Goal: Task Accomplishment & Management: Use online tool/utility

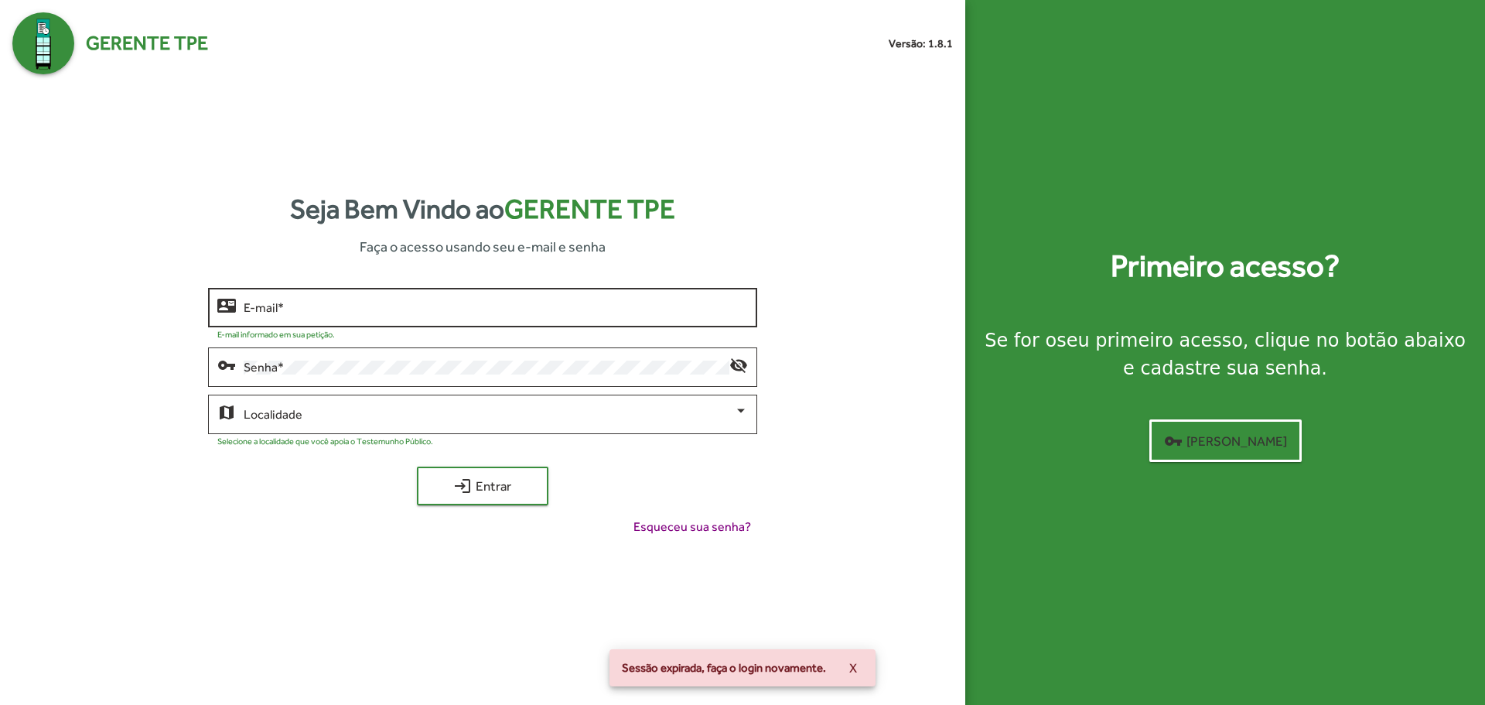
click at [419, 292] on div "E-mail *" at bounding box center [496, 306] width 504 height 43
click at [422, 306] on input "E-mail *" at bounding box center [496, 308] width 504 height 14
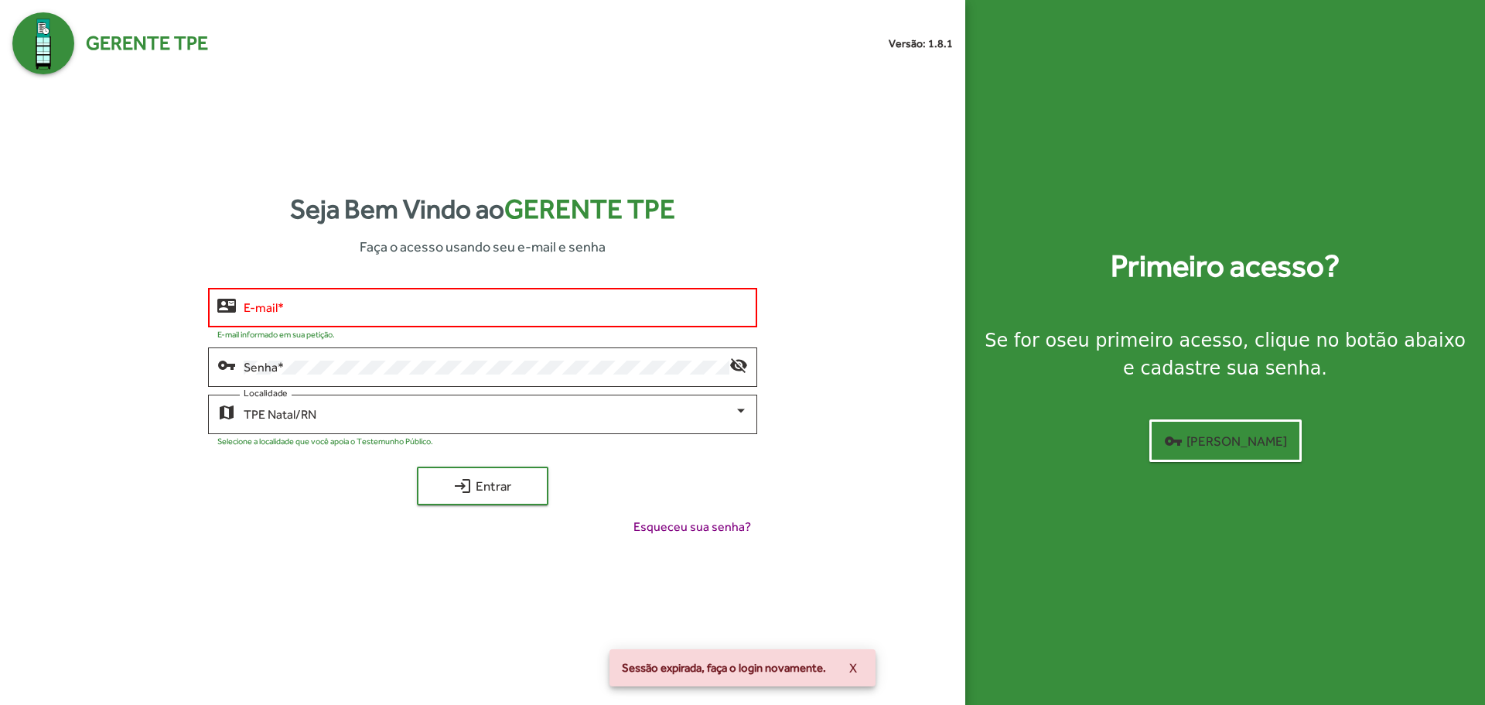
type input "**********"
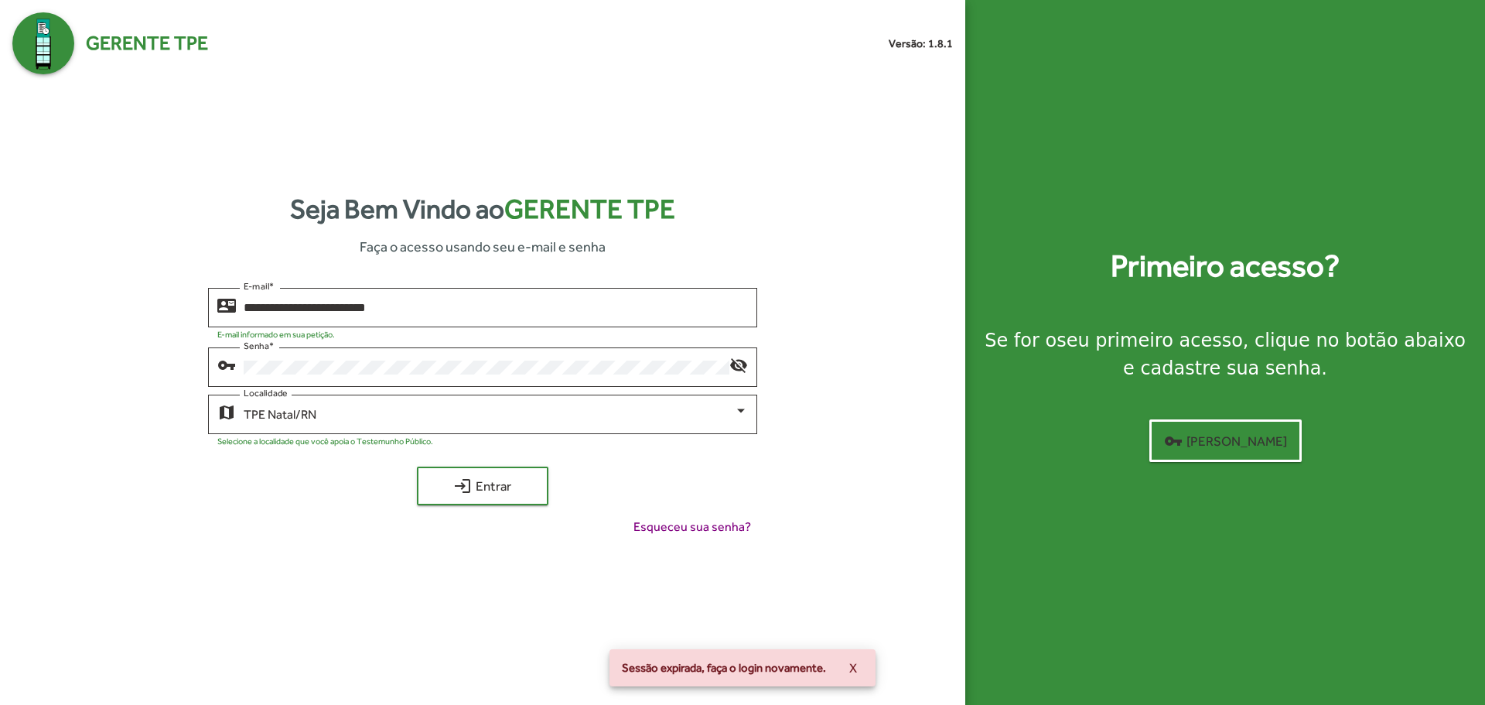
click at [532, 508] on div "**********" at bounding box center [482, 418] width 941 height 261
click at [519, 493] on span "login Entrar" at bounding box center [483, 486] width 104 height 28
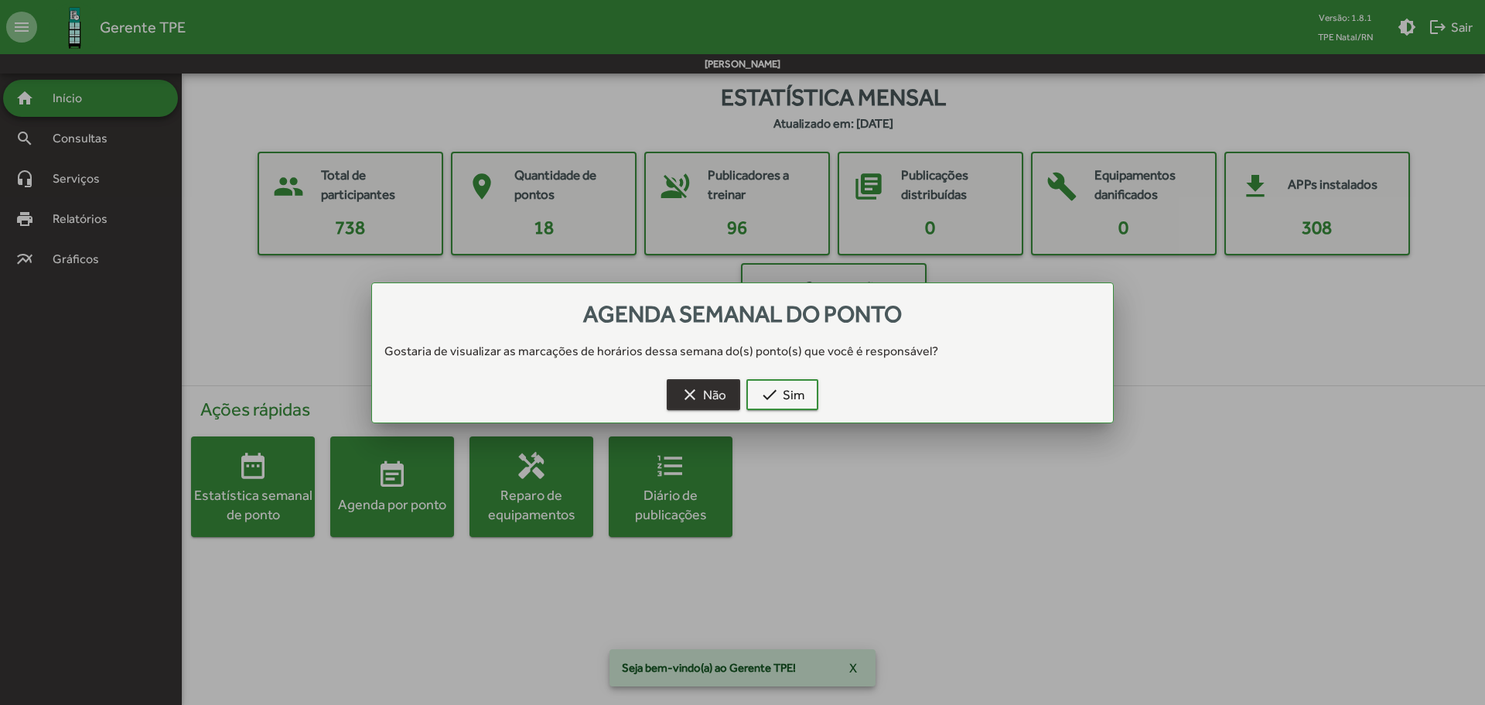
click at [708, 402] on span "clear Não" at bounding box center [704, 395] width 46 height 28
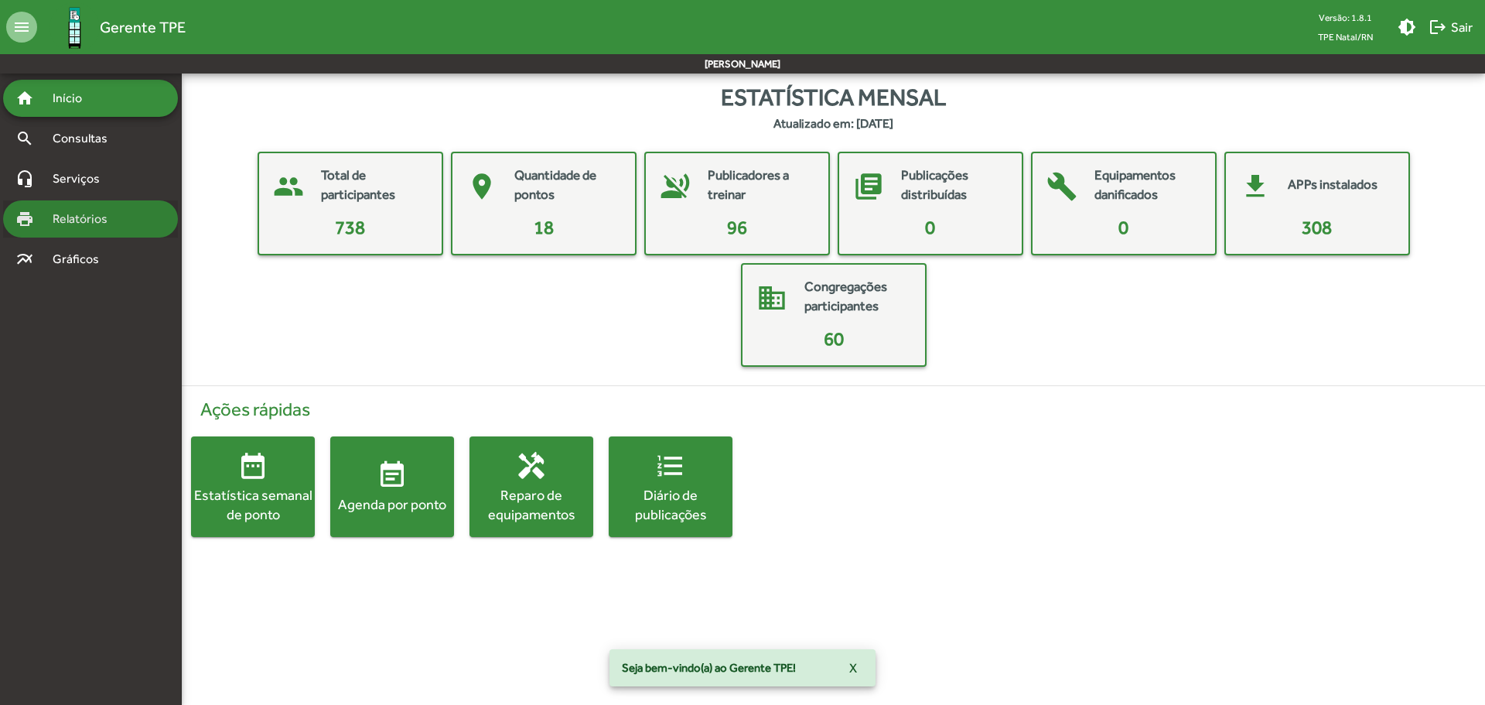
click at [67, 227] on span "Relatórios" at bounding box center [85, 219] width 84 height 19
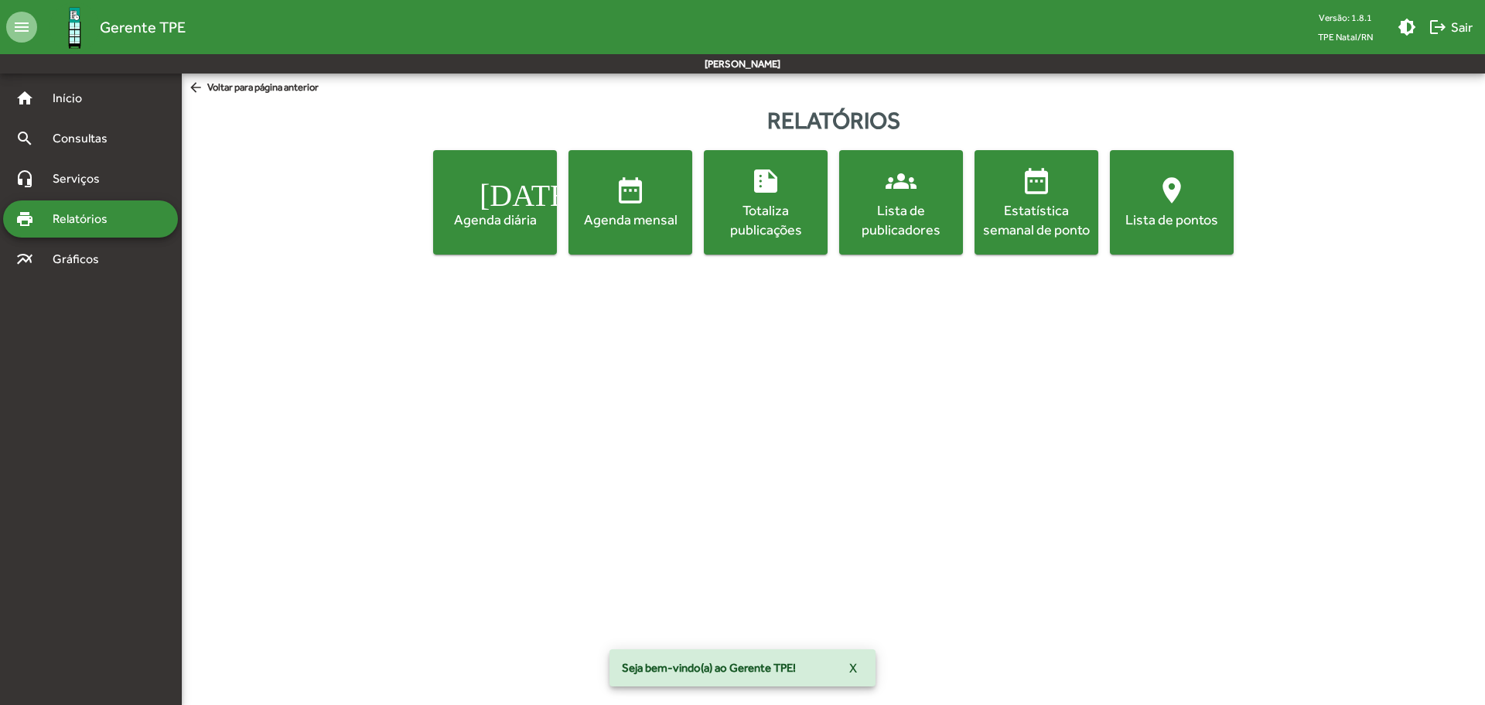
click at [467, 207] on span "[DATE] Agenda diária" at bounding box center [495, 202] width 118 height 54
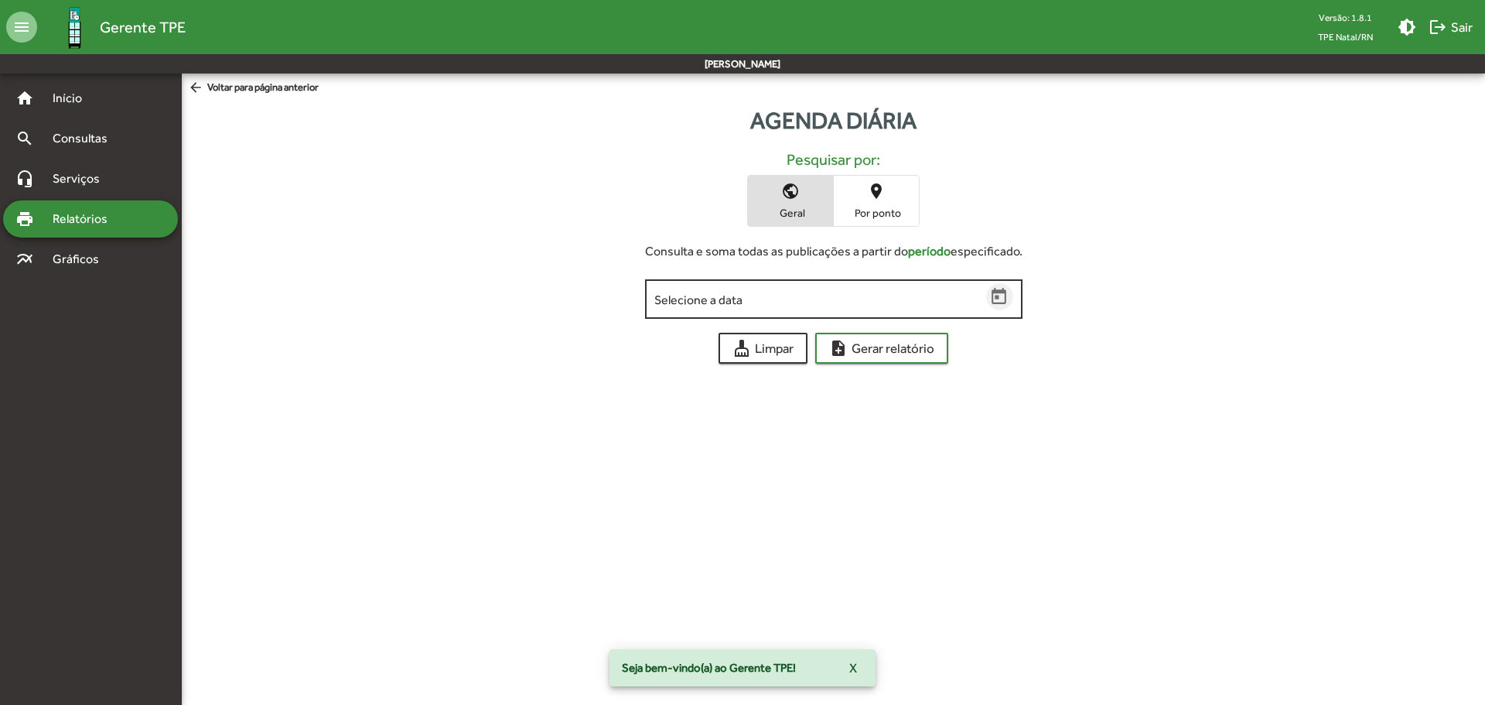
click at [1006, 293] on icon "Open calendar" at bounding box center [1000, 297] width 20 height 20
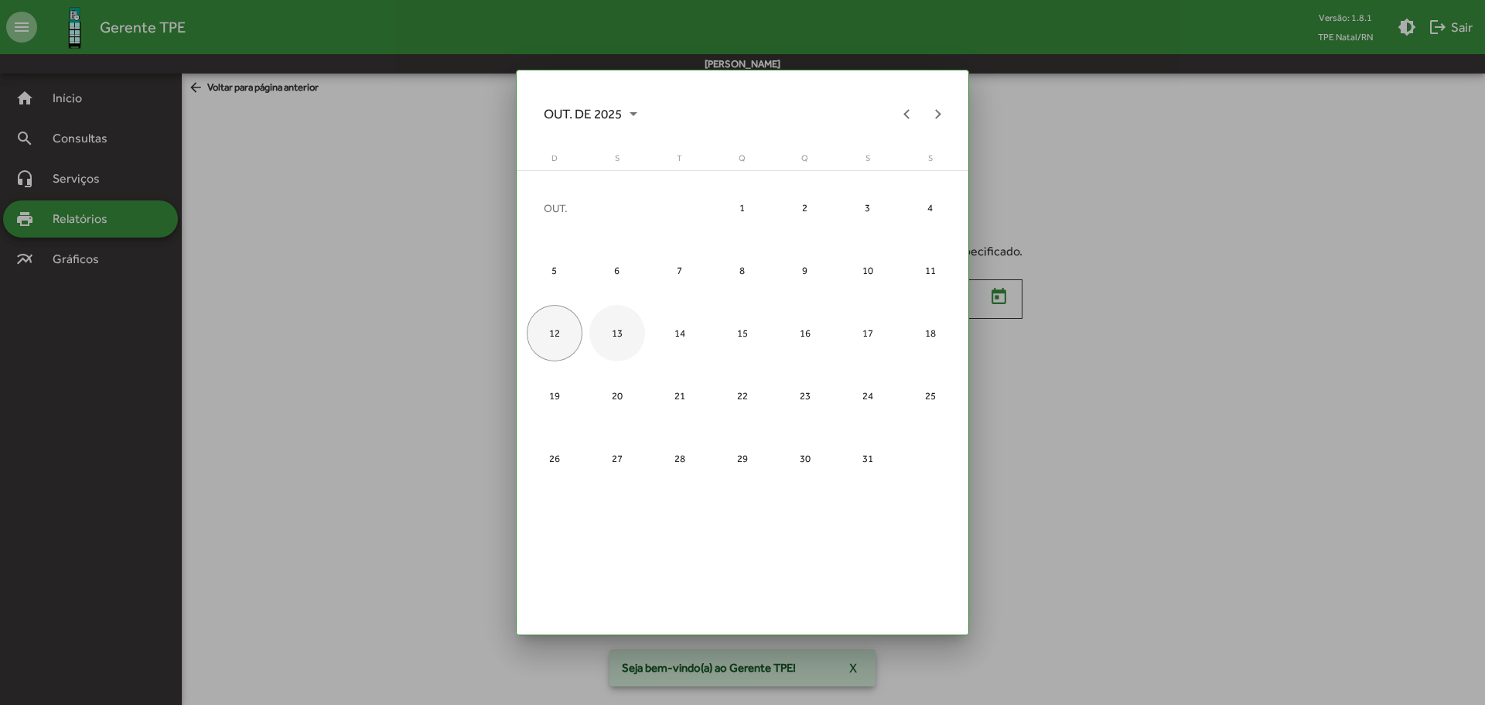
click at [612, 326] on div "13" at bounding box center [618, 333] width 56 height 56
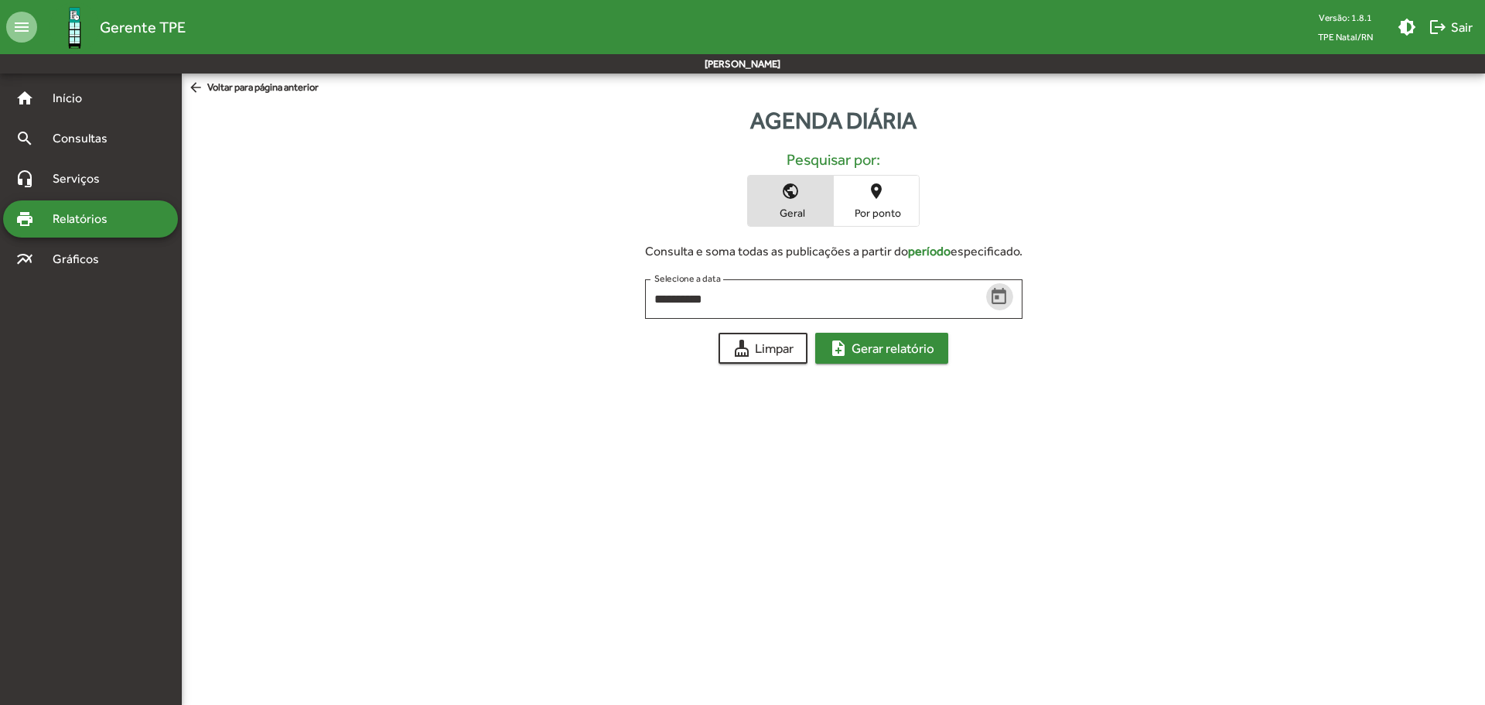
click at [888, 355] on span "note_add Gerar relatório" at bounding box center [881, 348] width 105 height 28
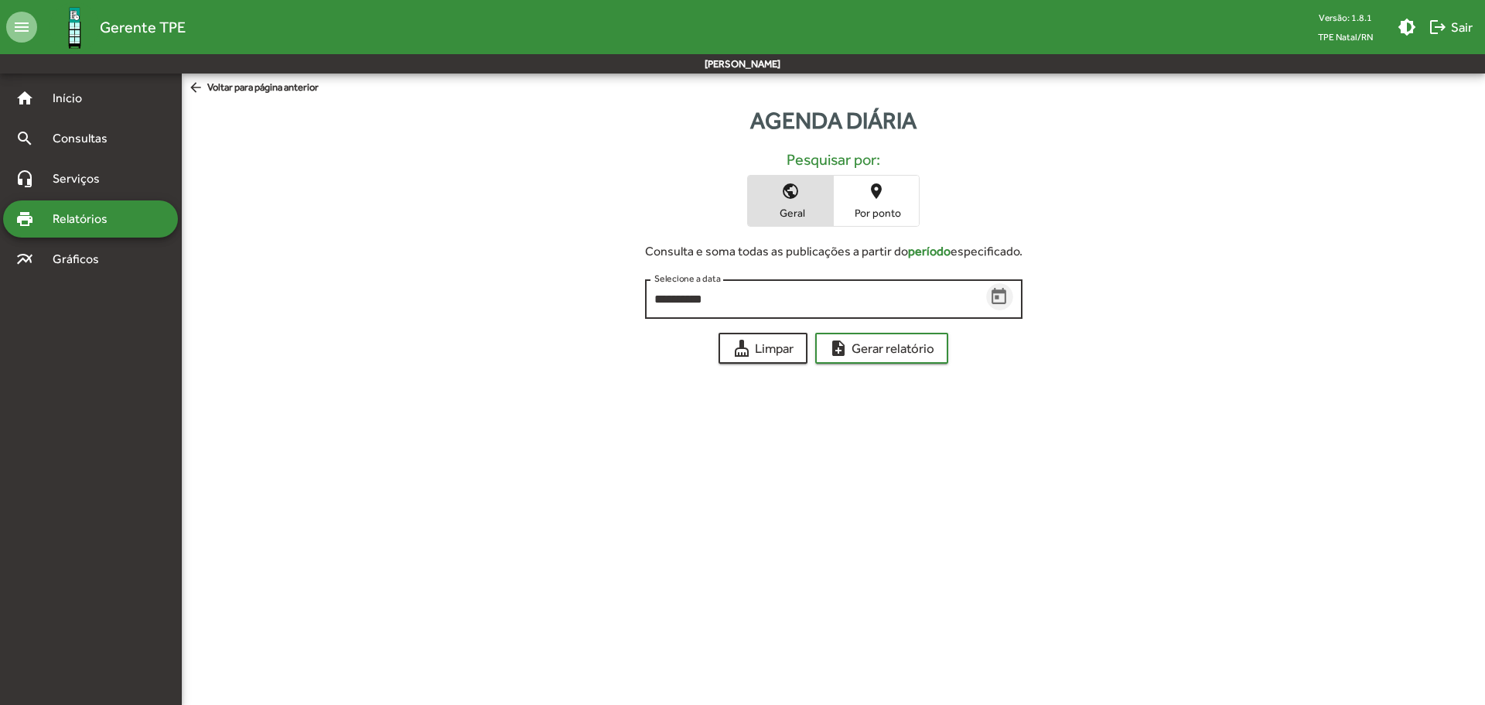
click at [1006, 300] on icon "Open calendar" at bounding box center [1000, 297] width 20 height 20
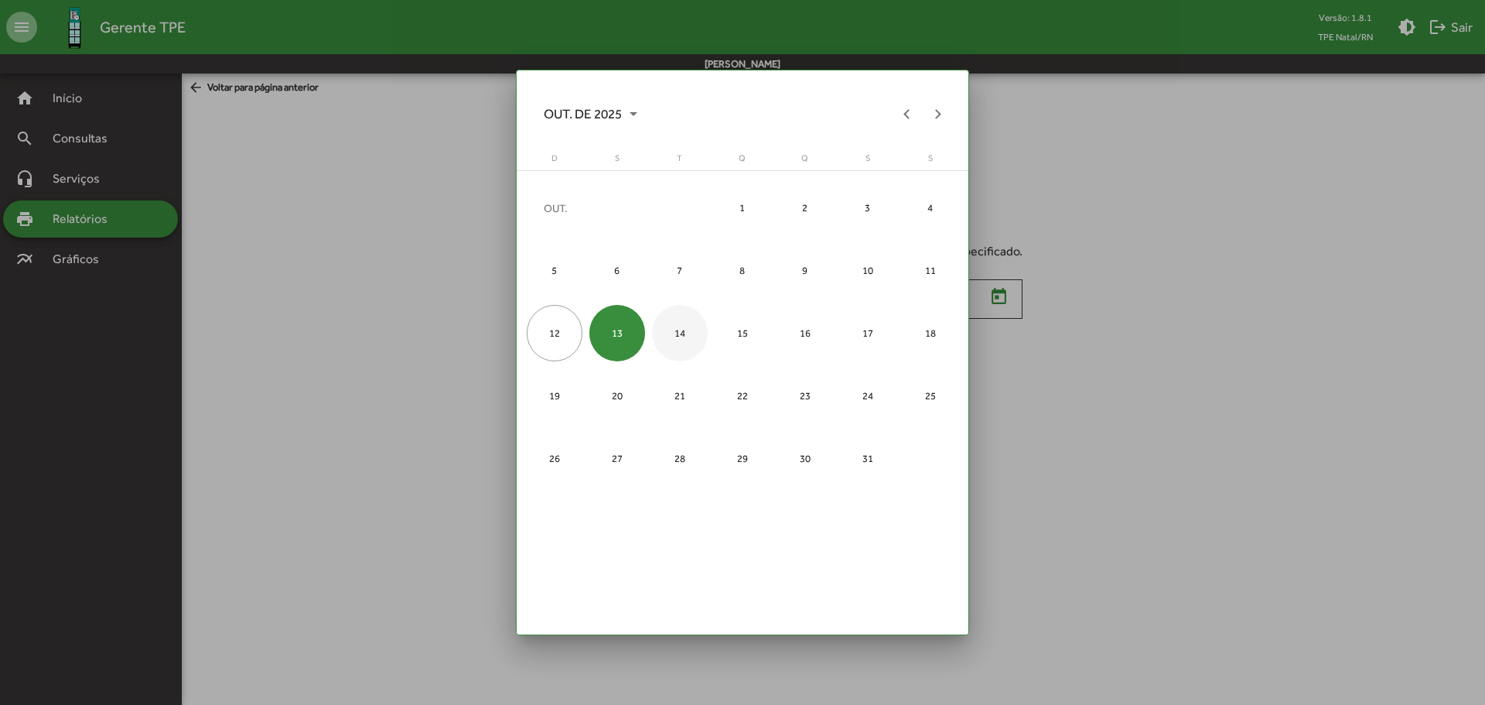
click at [676, 327] on div "14" at bounding box center [680, 333] width 56 height 56
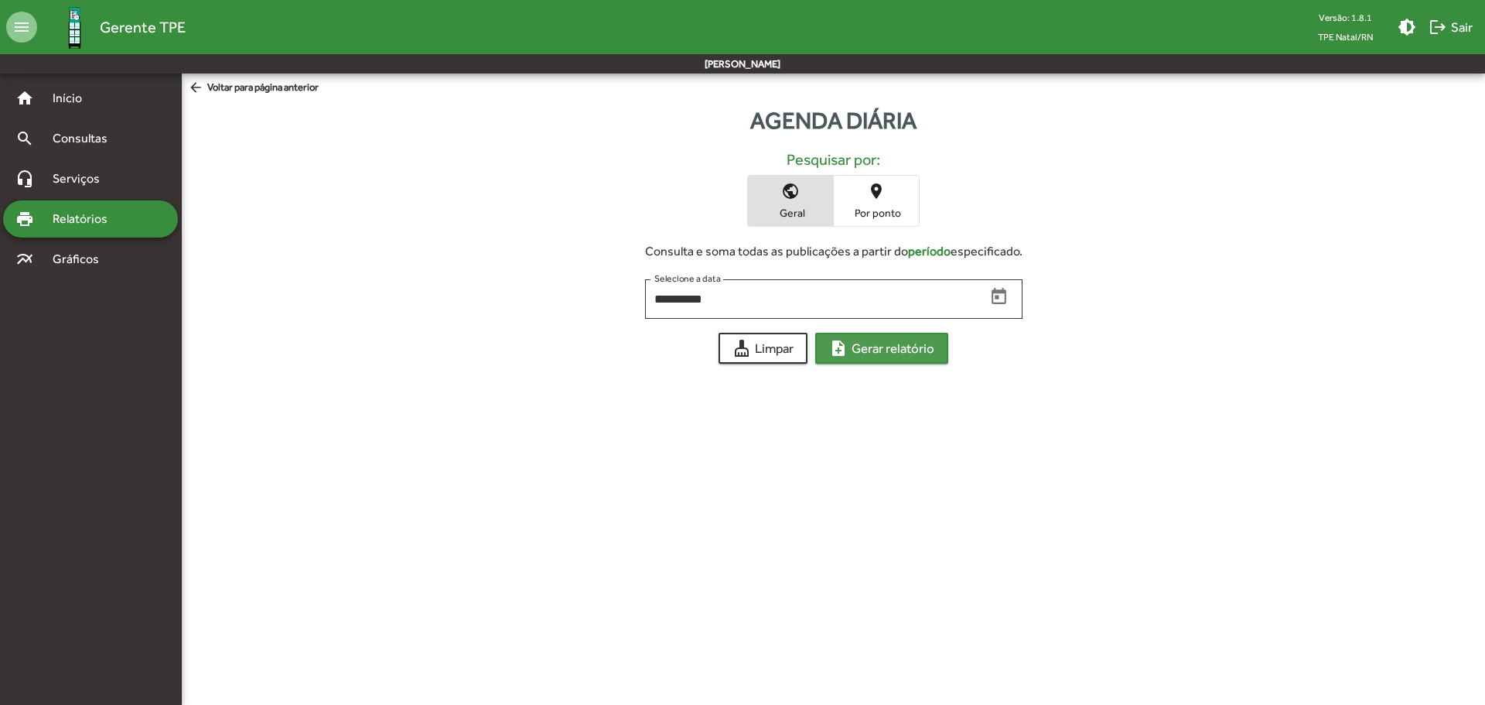
click at [899, 345] on span "note_add Gerar relatório" at bounding box center [881, 348] width 105 height 28
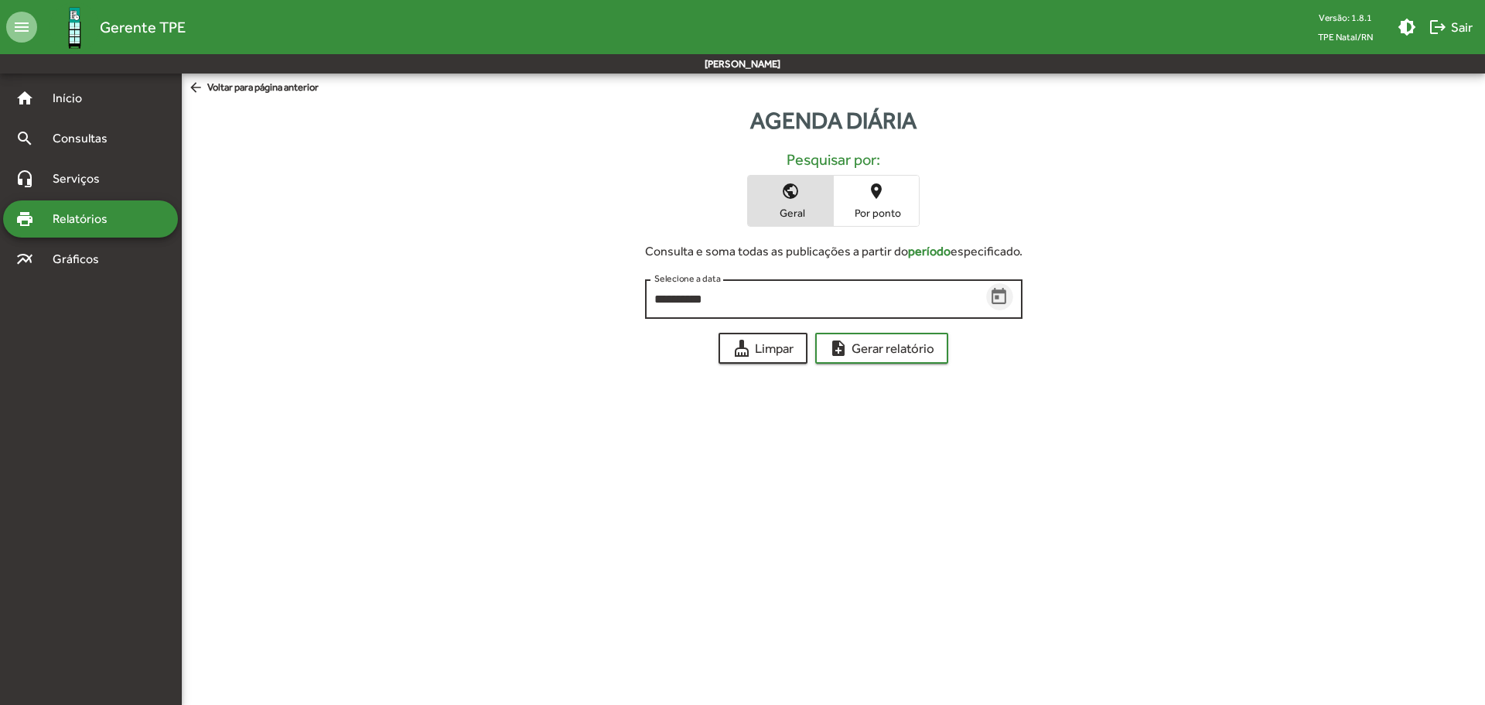
click at [999, 295] on icon "Open calendar" at bounding box center [1000, 297] width 20 height 20
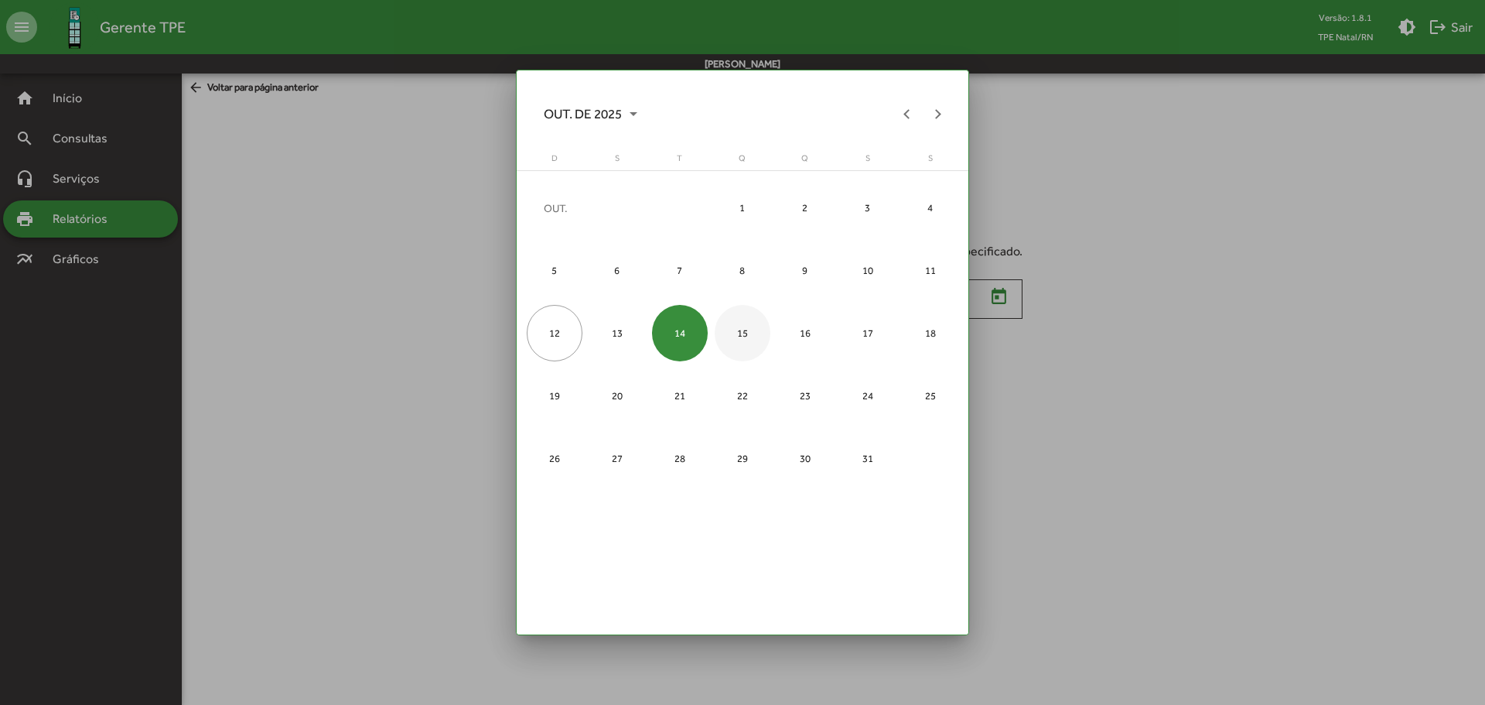
click at [724, 332] on div "15" at bounding box center [743, 333] width 56 height 56
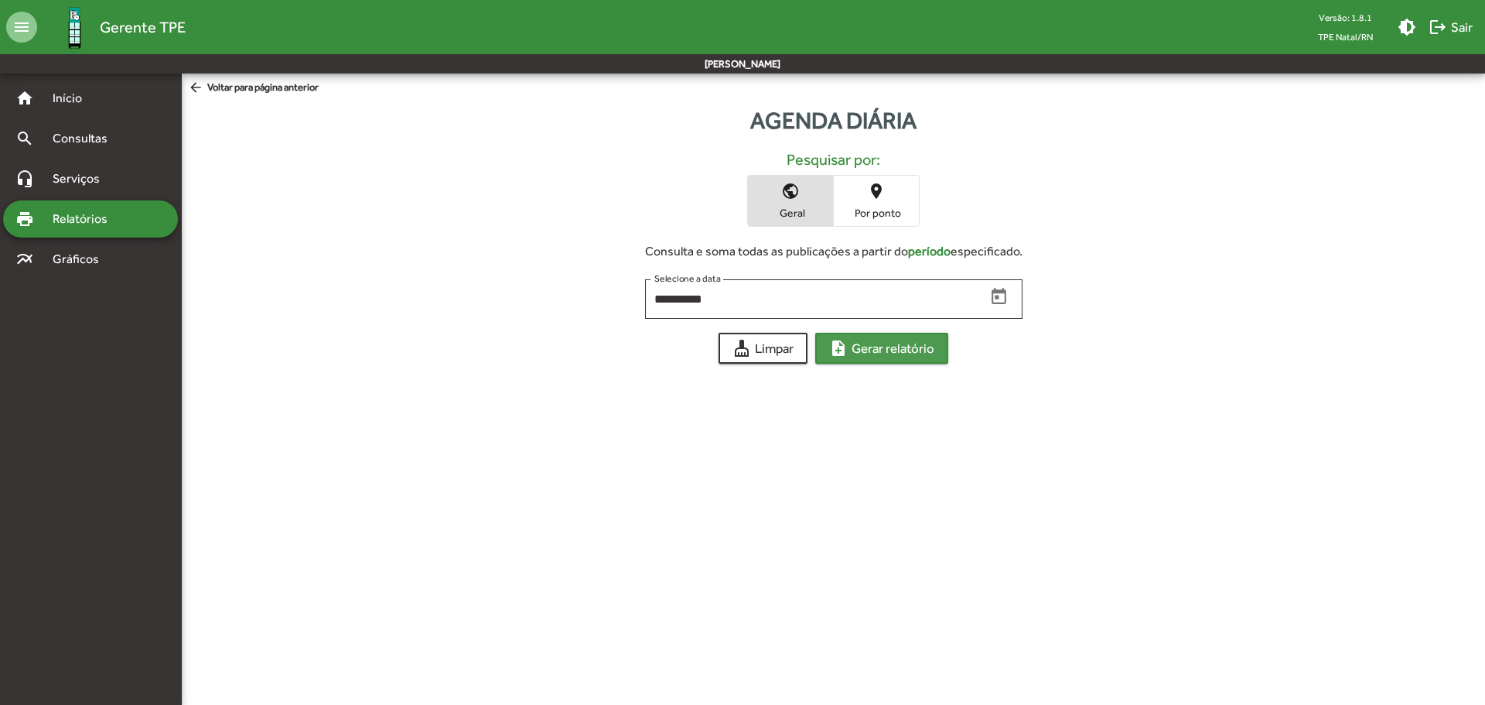
click at [856, 335] on span "note_add Gerar relatório" at bounding box center [881, 348] width 105 height 28
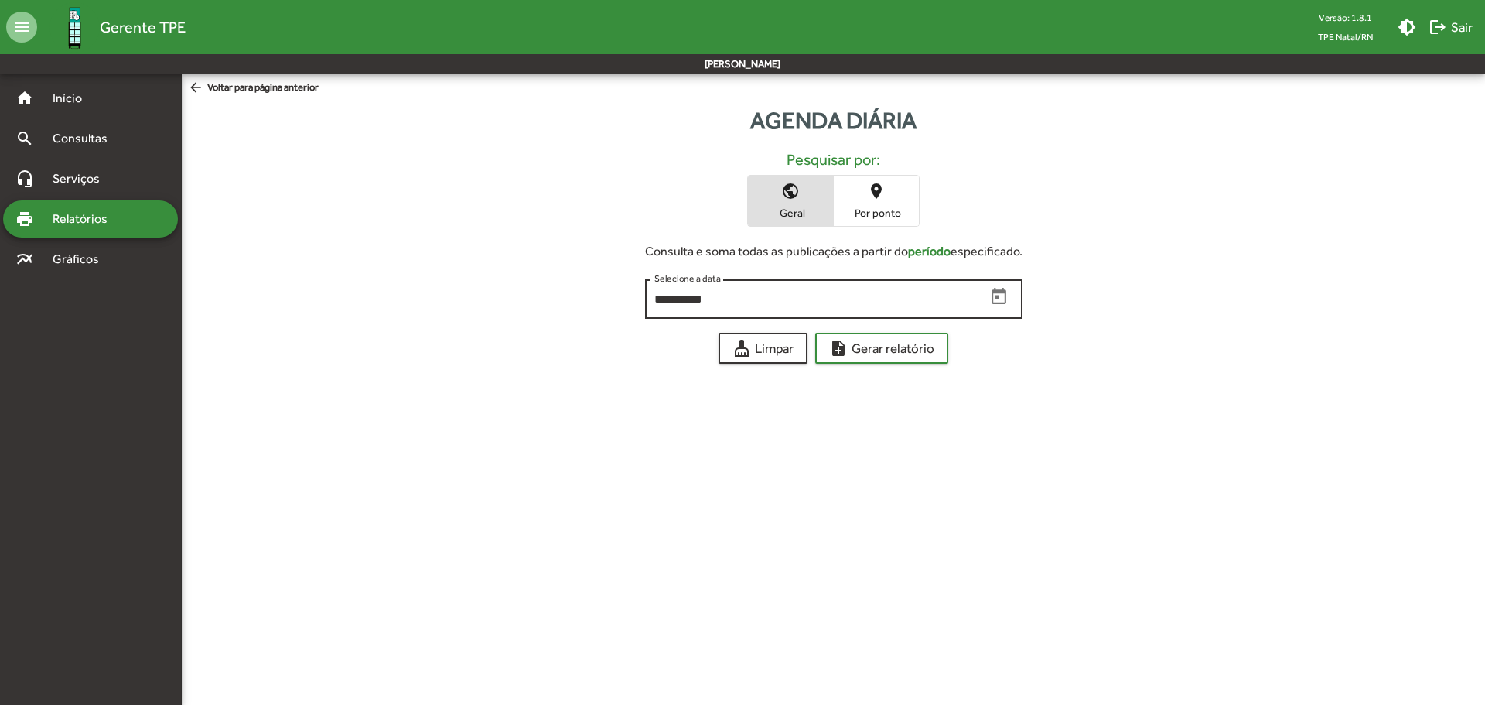
click at [1012, 296] on div "**********" at bounding box center [834, 297] width 378 height 43
click at [1006, 296] on icon "Open calendar" at bounding box center [1000, 297] width 20 height 20
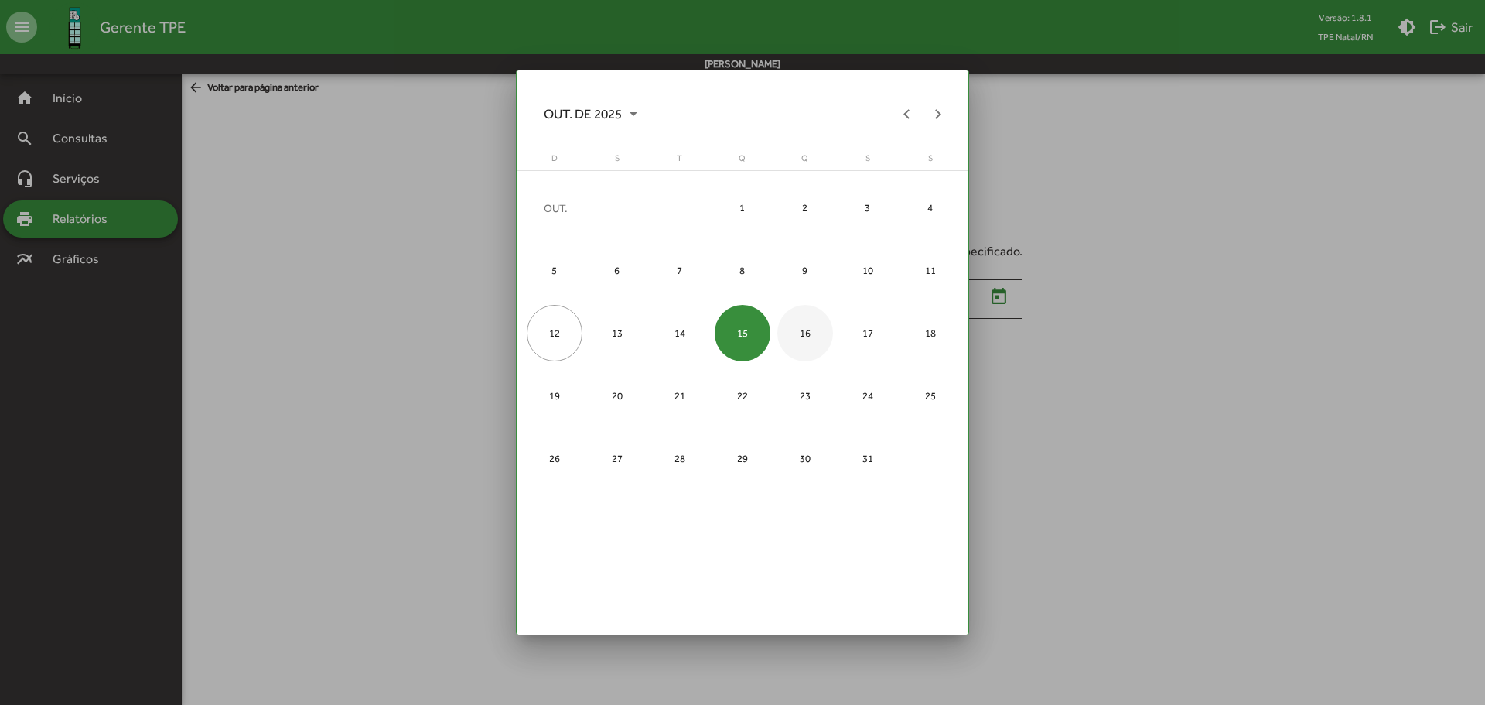
click at [810, 334] on div "16" at bounding box center [806, 333] width 56 height 56
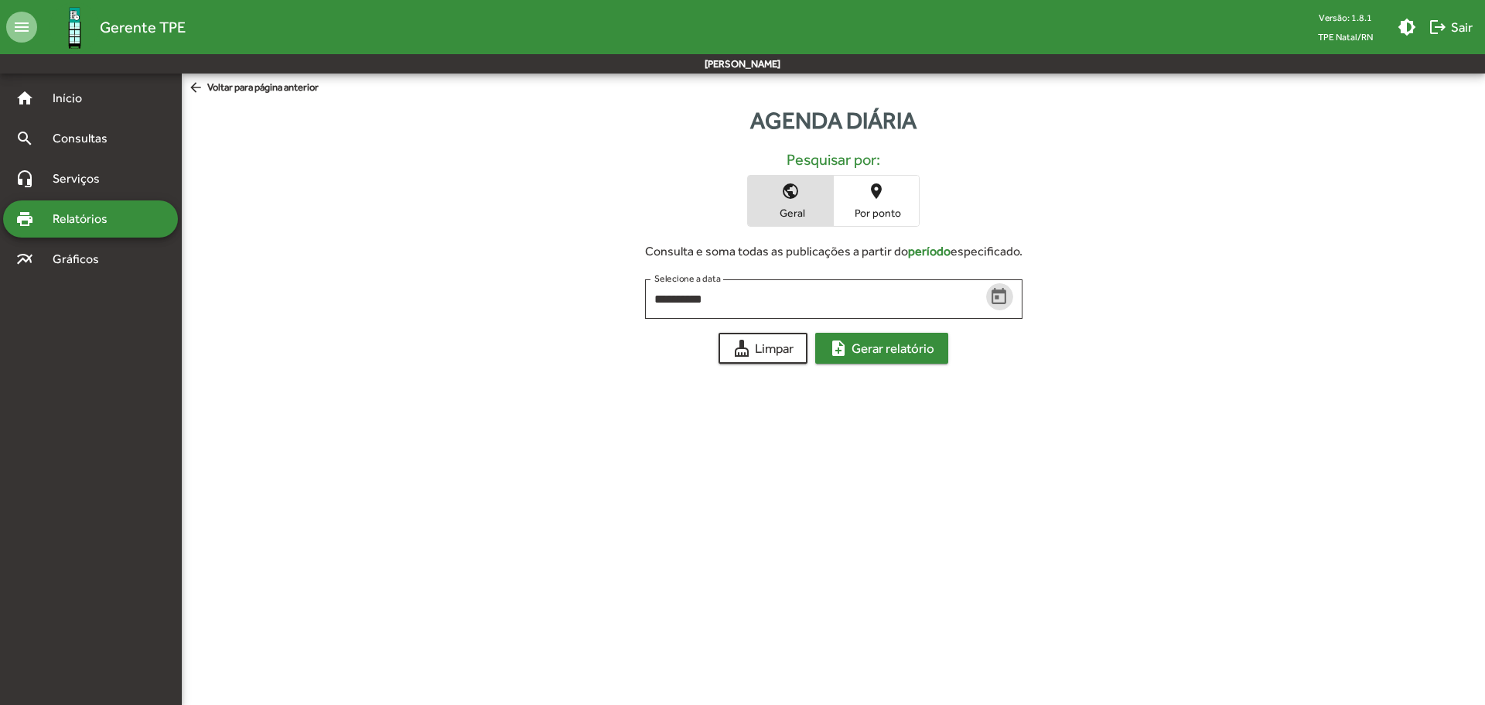
click at [880, 349] on span "note_add Gerar relatório" at bounding box center [881, 348] width 105 height 28
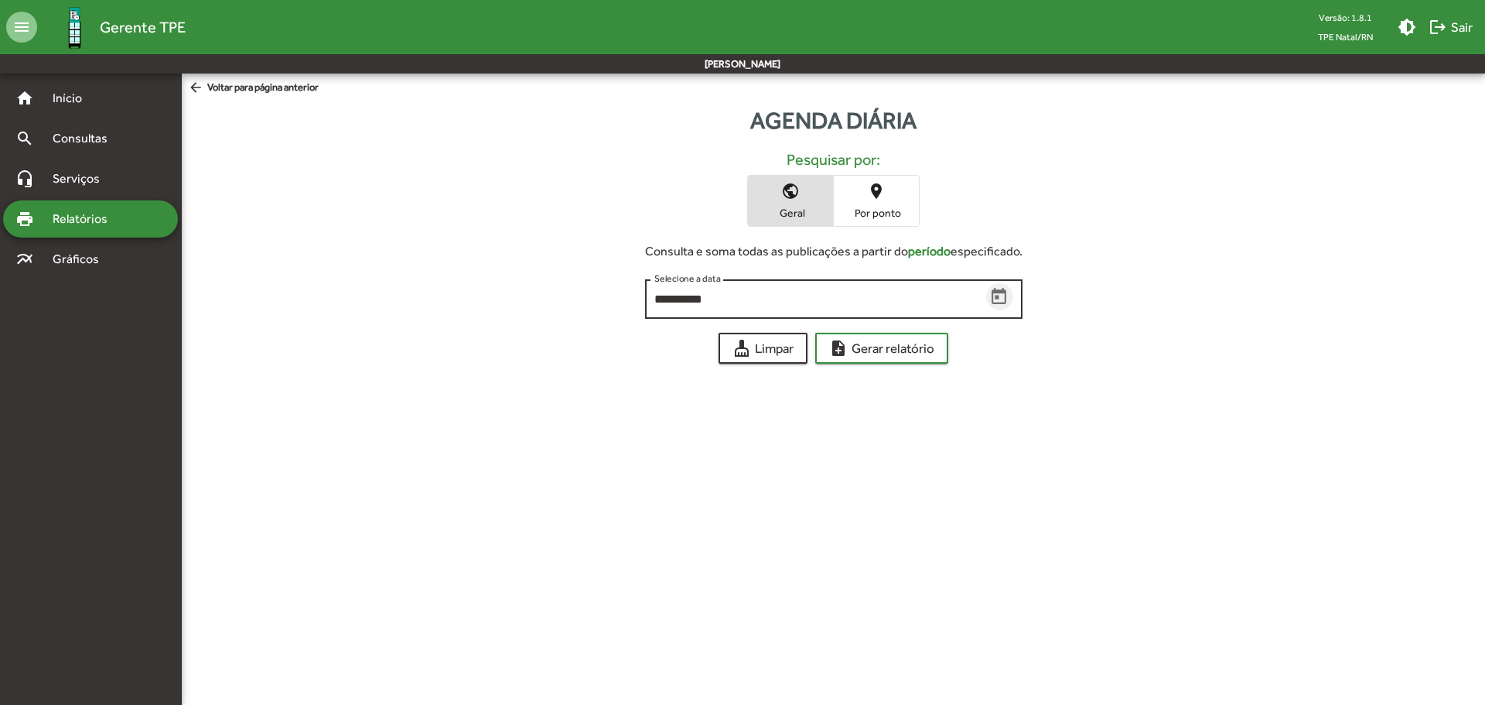
click at [1007, 297] on icon "Open calendar" at bounding box center [1000, 297] width 20 height 20
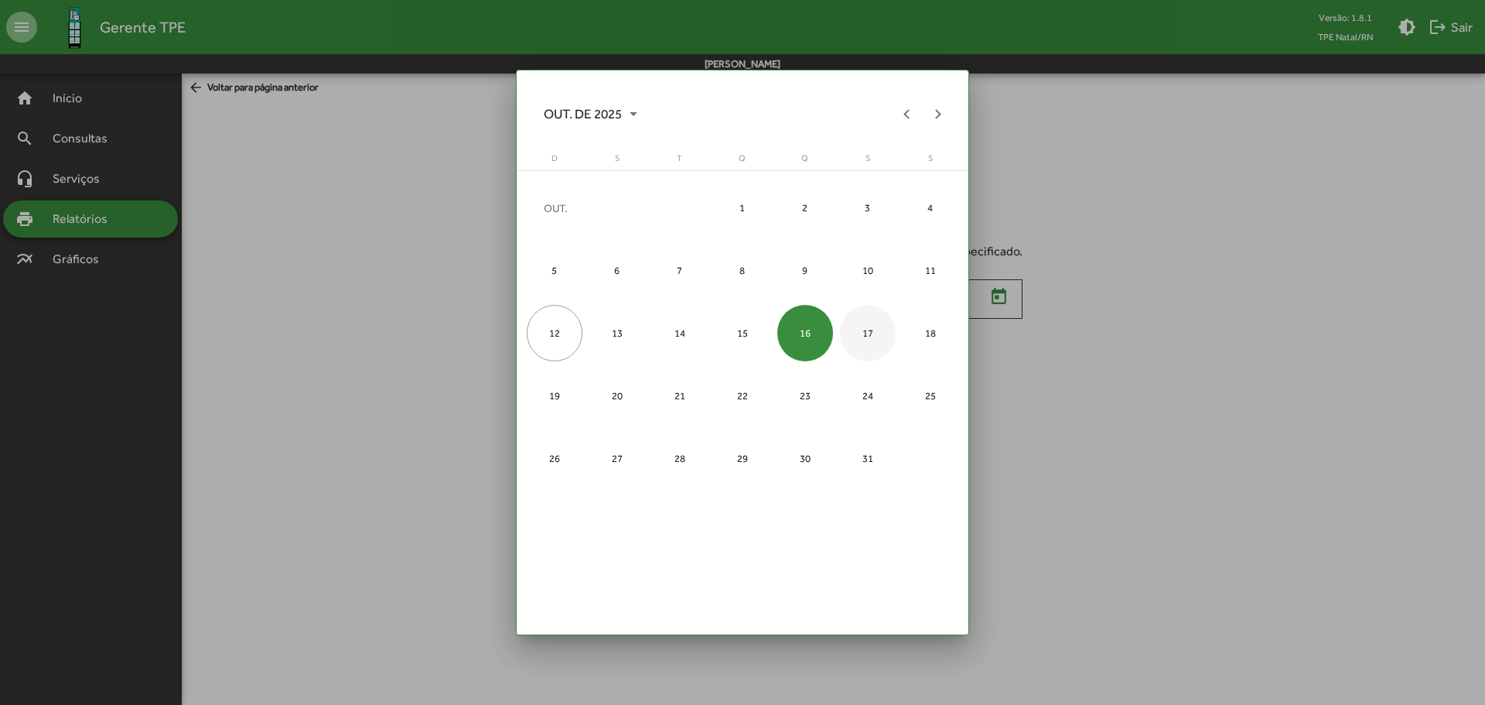
click at [870, 339] on div "17" at bounding box center [868, 333] width 56 height 56
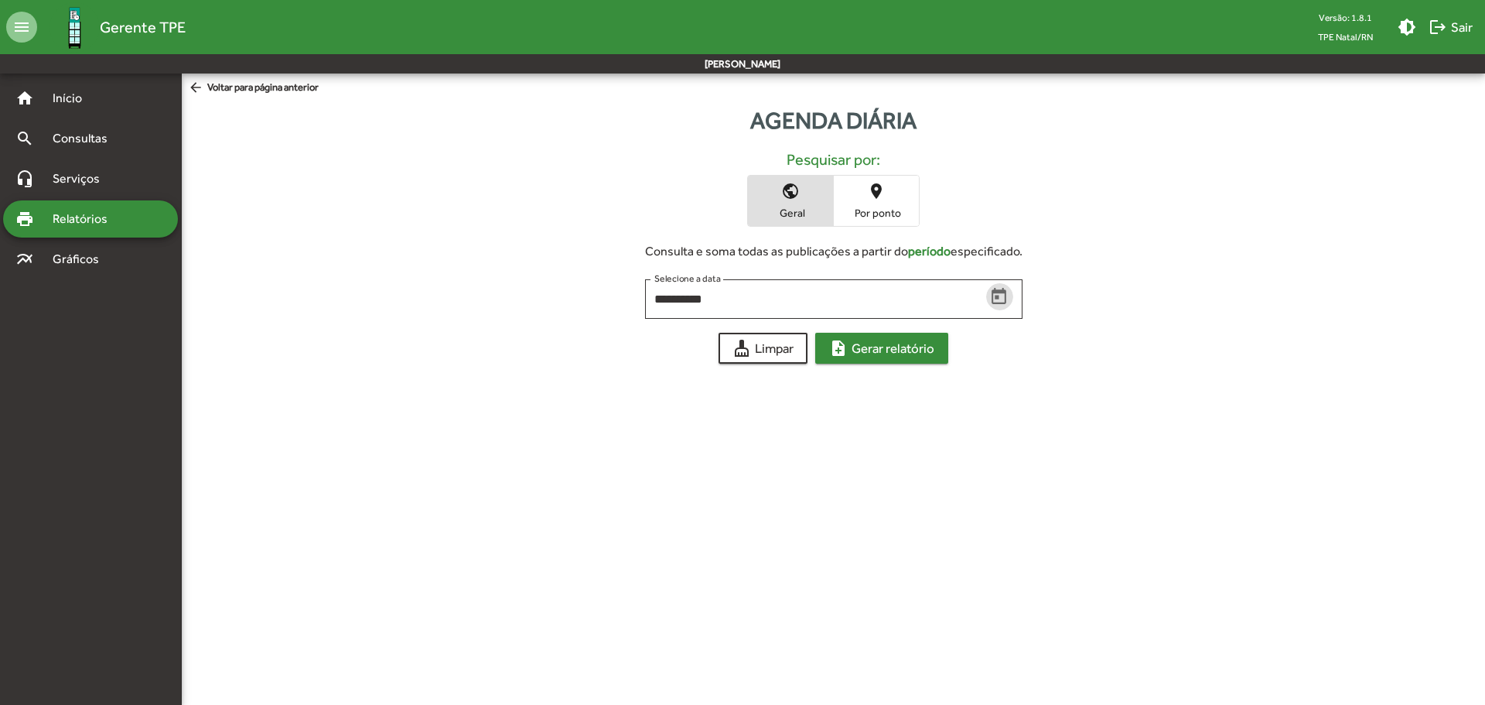
click at [916, 347] on span "note_add Gerar relatório" at bounding box center [881, 348] width 105 height 28
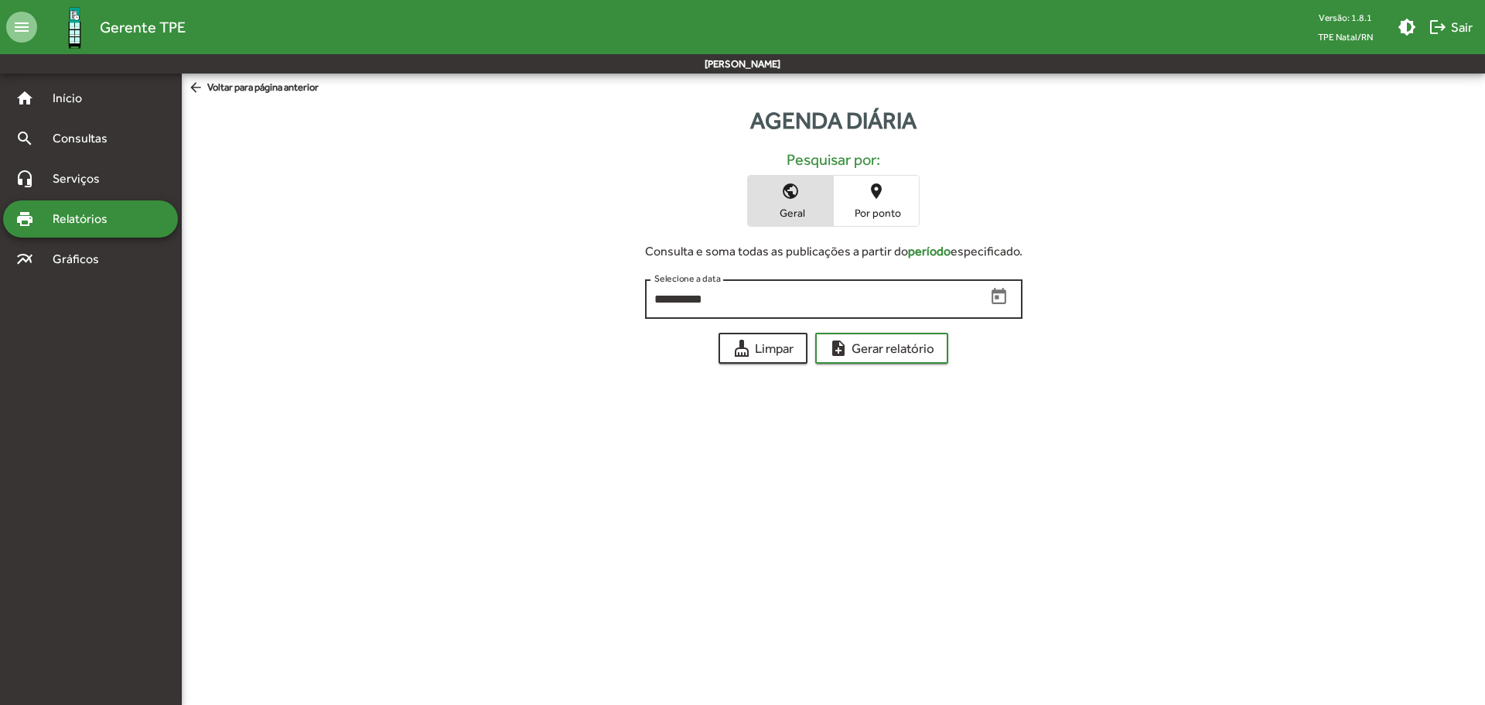
click at [1000, 299] on icon "Open calendar" at bounding box center [1000, 297] width 20 height 20
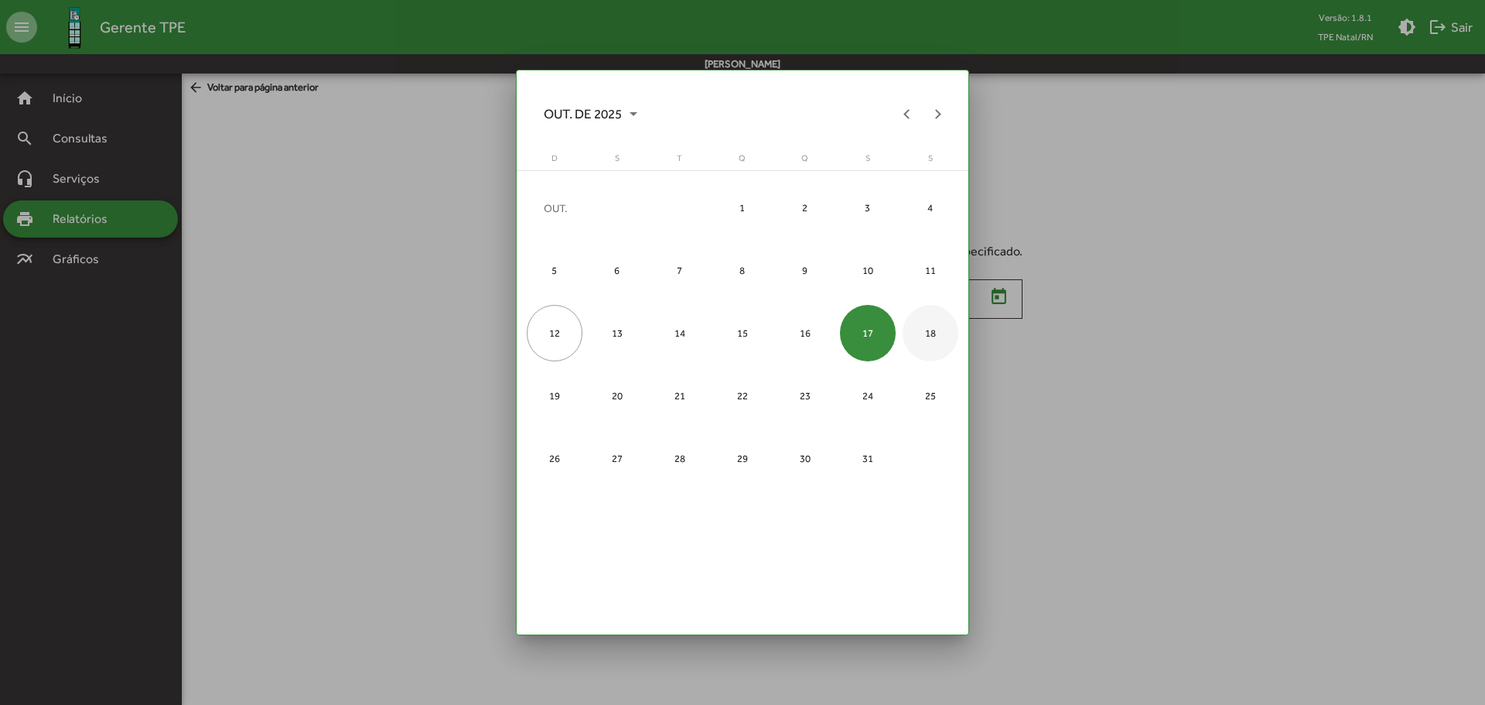
click at [935, 332] on div "18" at bounding box center [931, 333] width 56 height 56
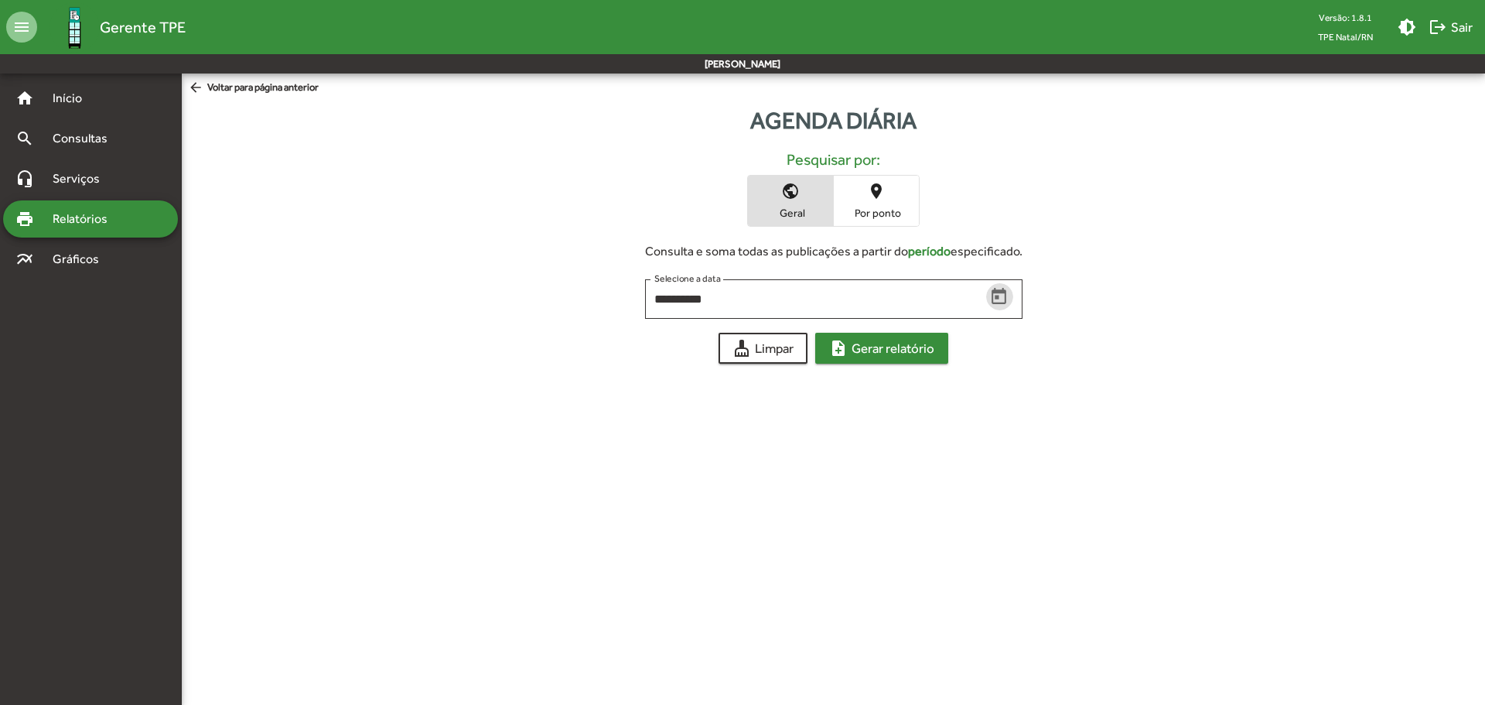
click at [902, 345] on span "note_add Gerar relatório" at bounding box center [881, 348] width 105 height 28
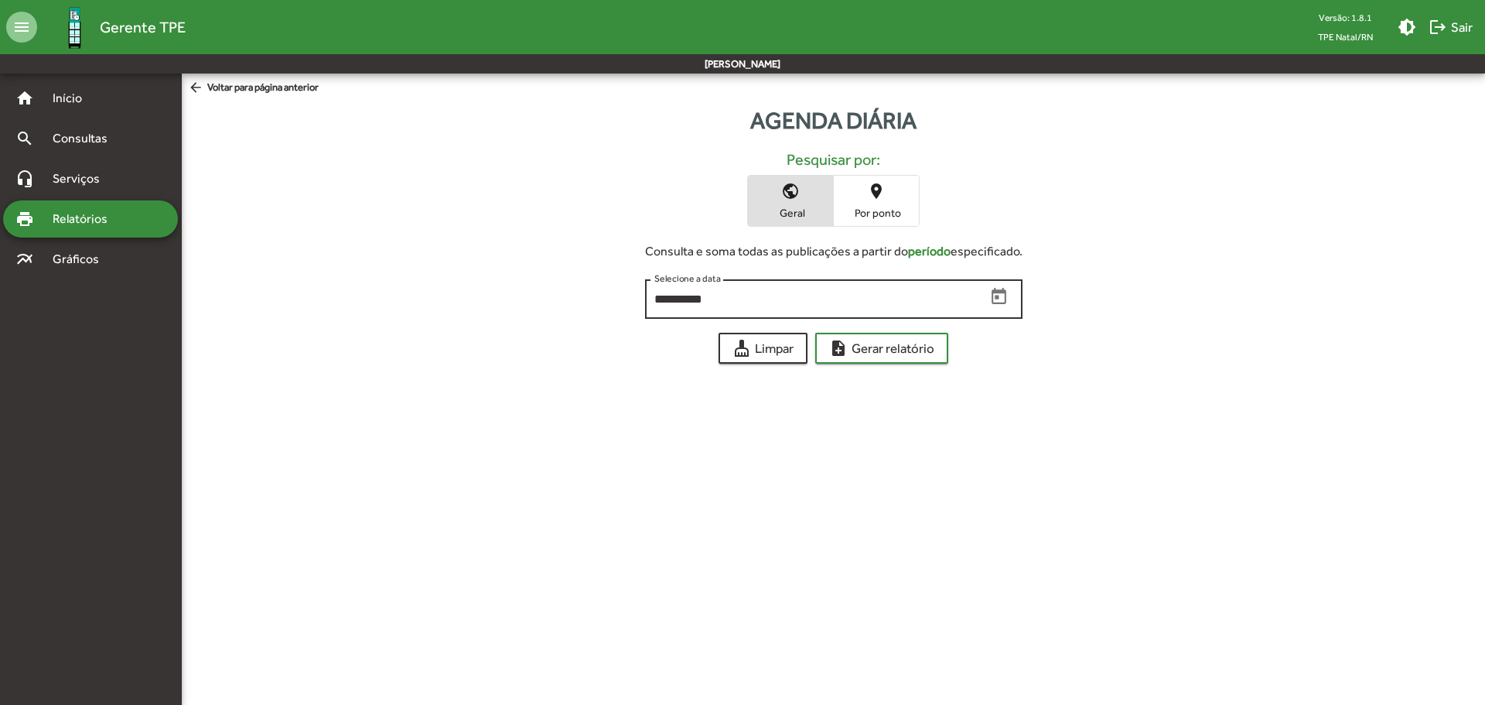
click at [994, 294] on icon "Open calendar" at bounding box center [1000, 297] width 20 height 20
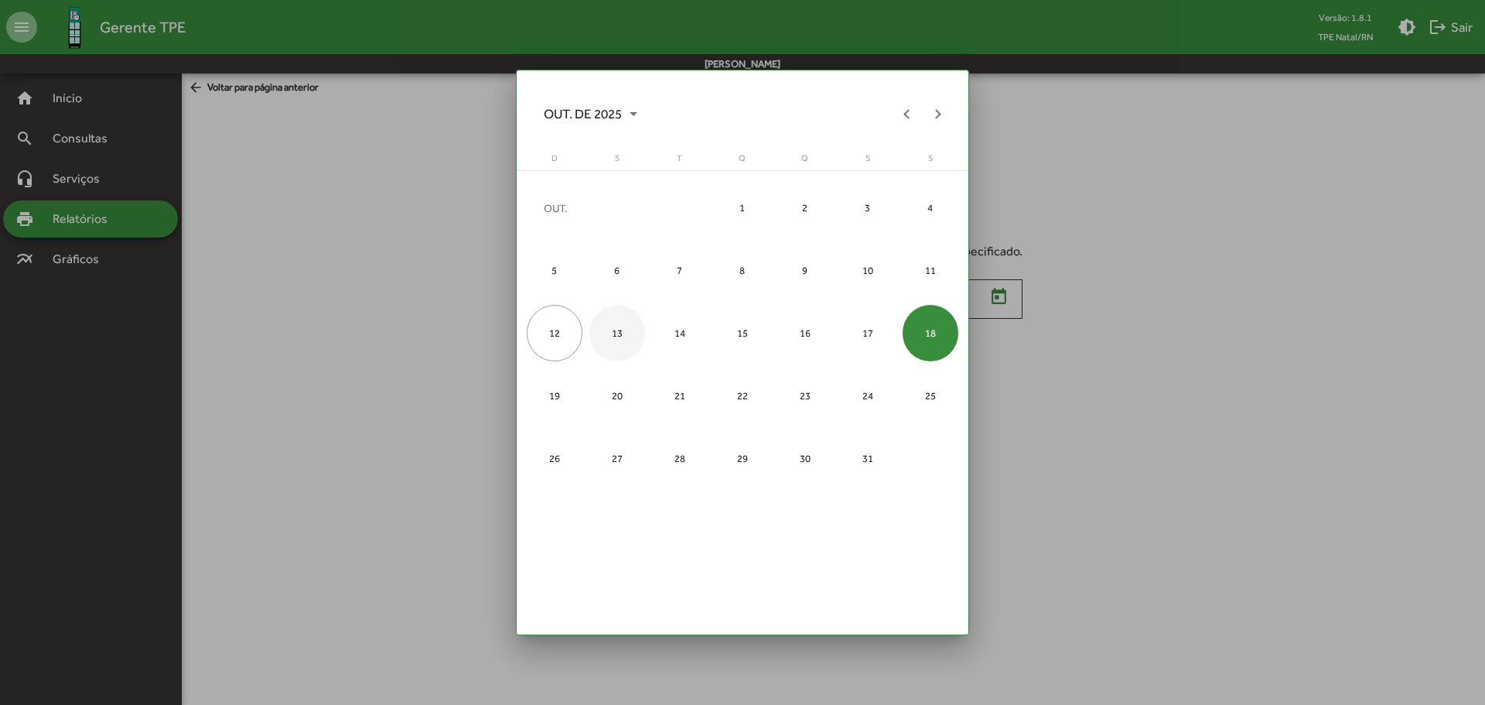
click at [617, 335] on div "13" at bounding box center [618, 333] width 56 height 56
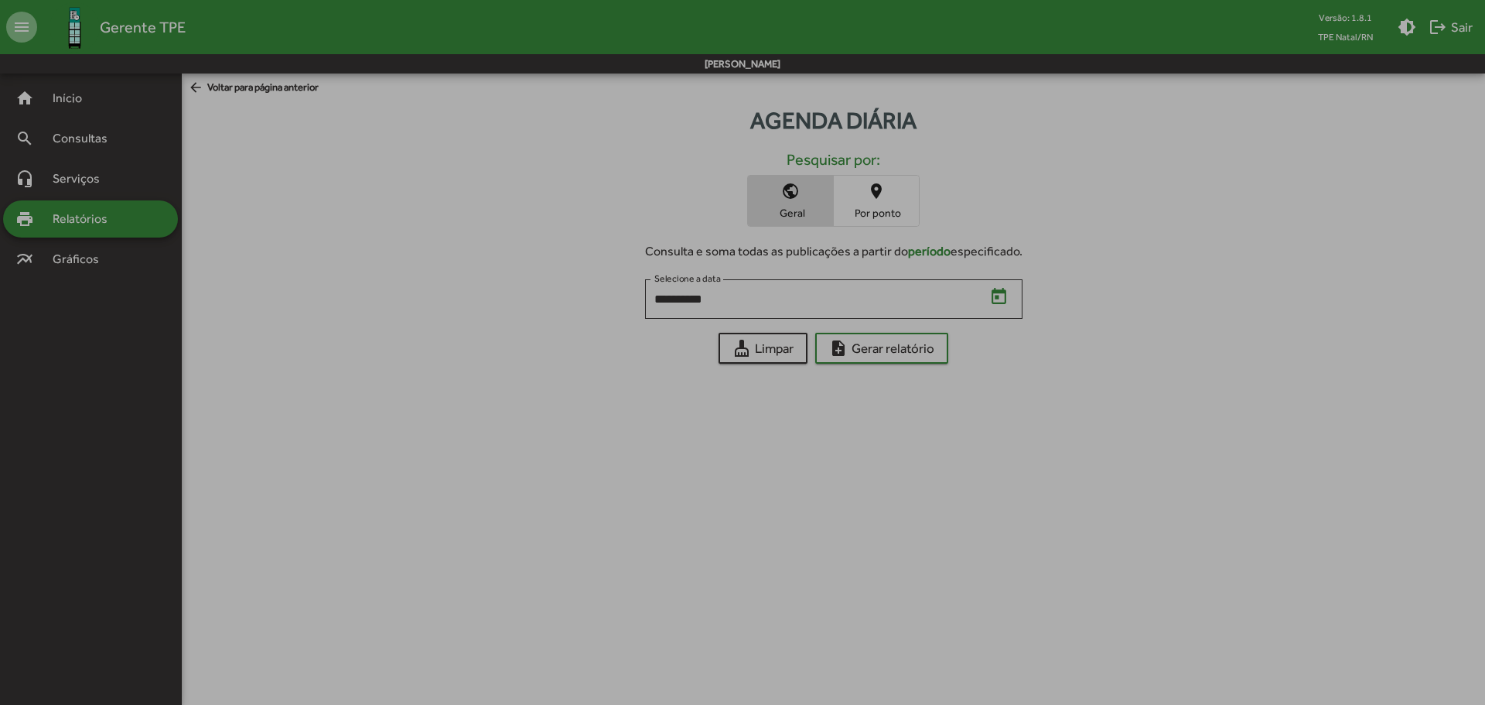
type input "**********"
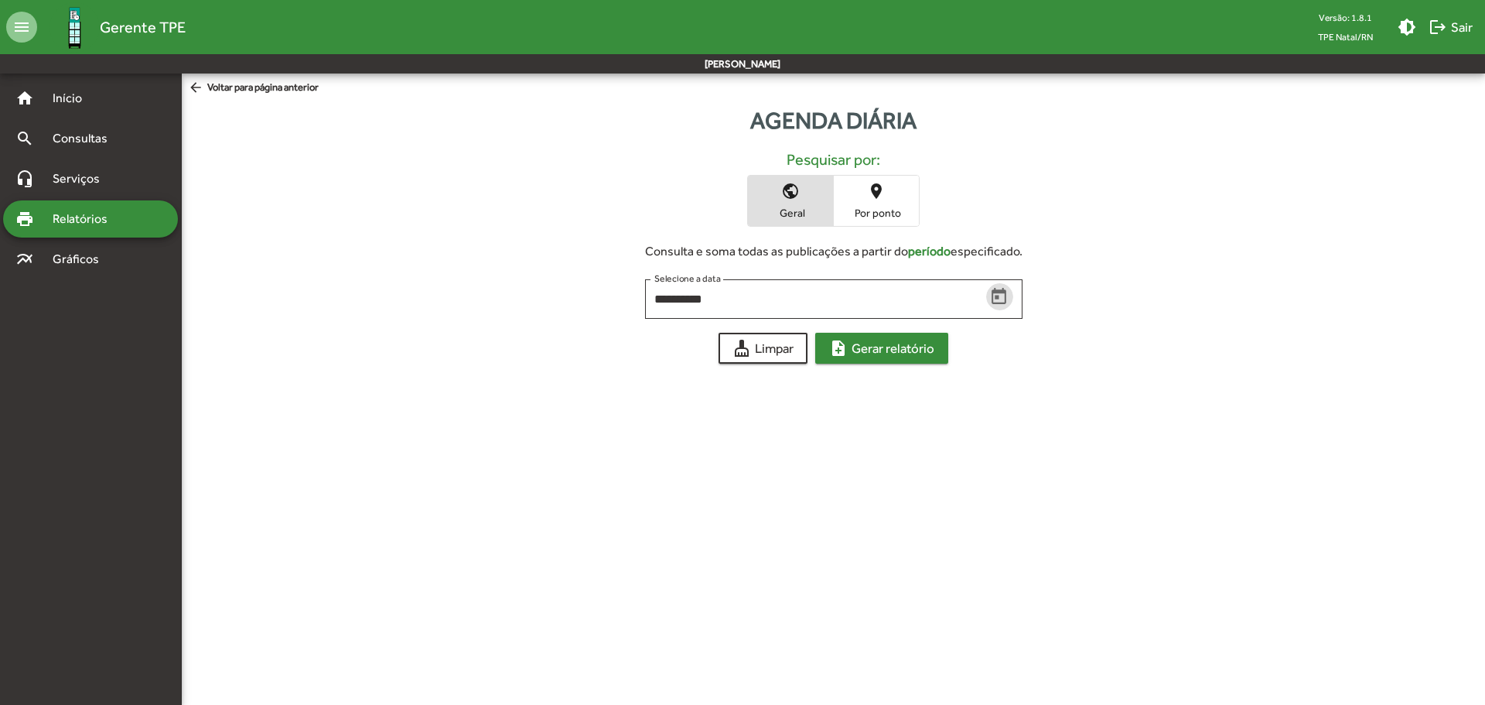
click at [925, 344] on span "note_add Gerar relatório" at bounding box center [881, 348] width 105 height 28
